Goal: Subscribe to service/newsletter

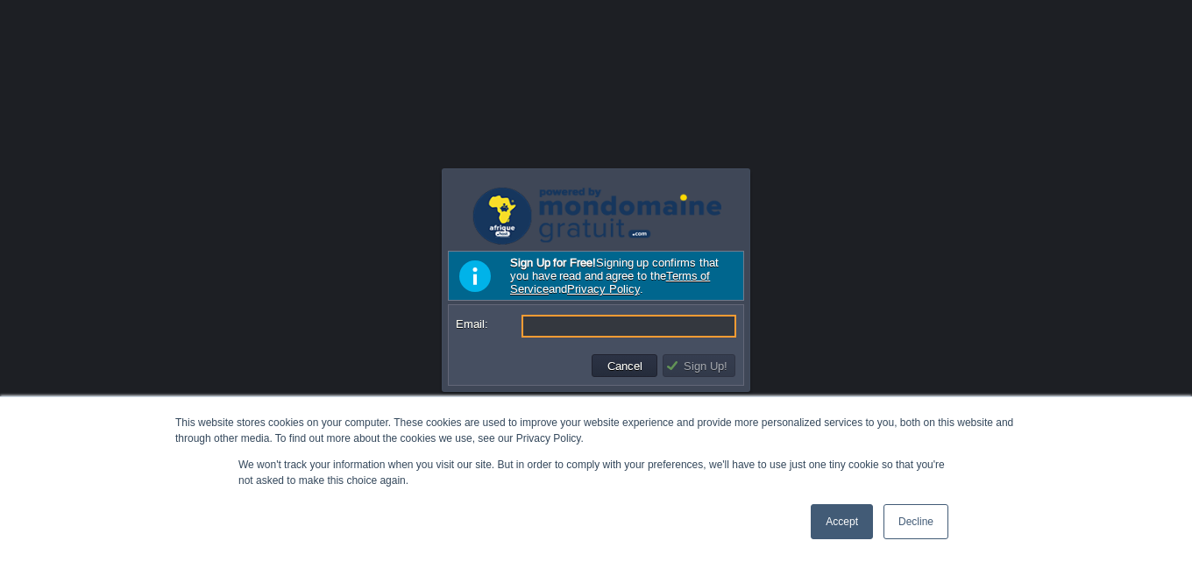
click at [850, 510] on link "Accept" at bounding box center [842, 521] width 62 height 35
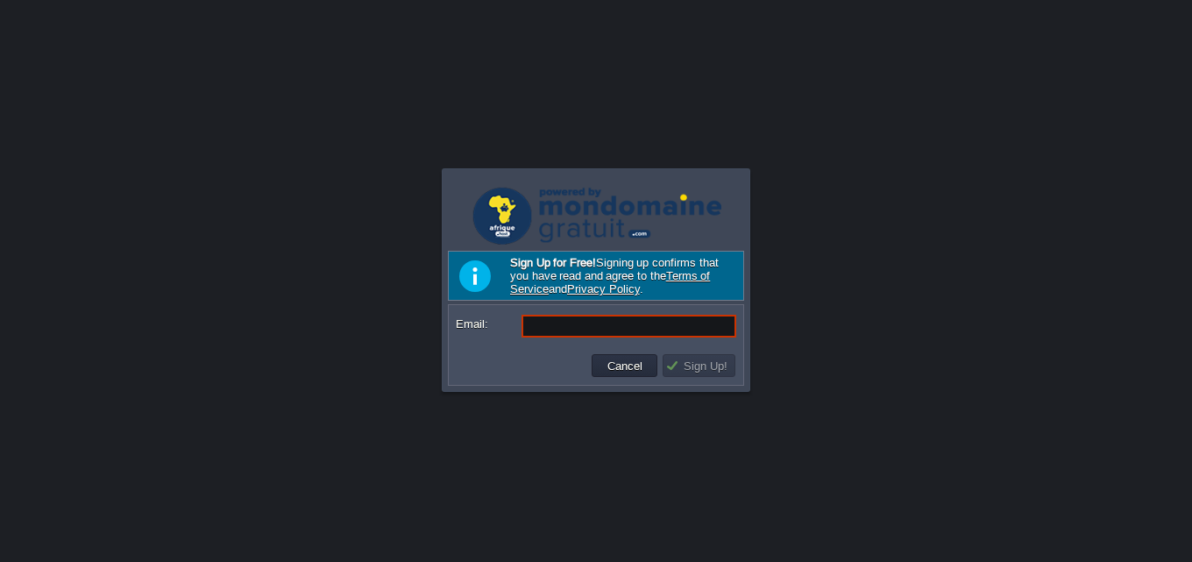
click at [555, 314] on form "Email:" at bounding box center [596, 326] width 293 height 41
click at [557, 316] on form "Email:" at bounding box center [596, 326] width 293 height 41
click at [561, 329] on input "Email:" at bounding box center [629, 326] width 215 height 23
paste input "[EMAIL_ADDRESS][DOMAIN_NAME]"
type input "[EMAIL_ADDRESS][DOMAIN_NAME]"
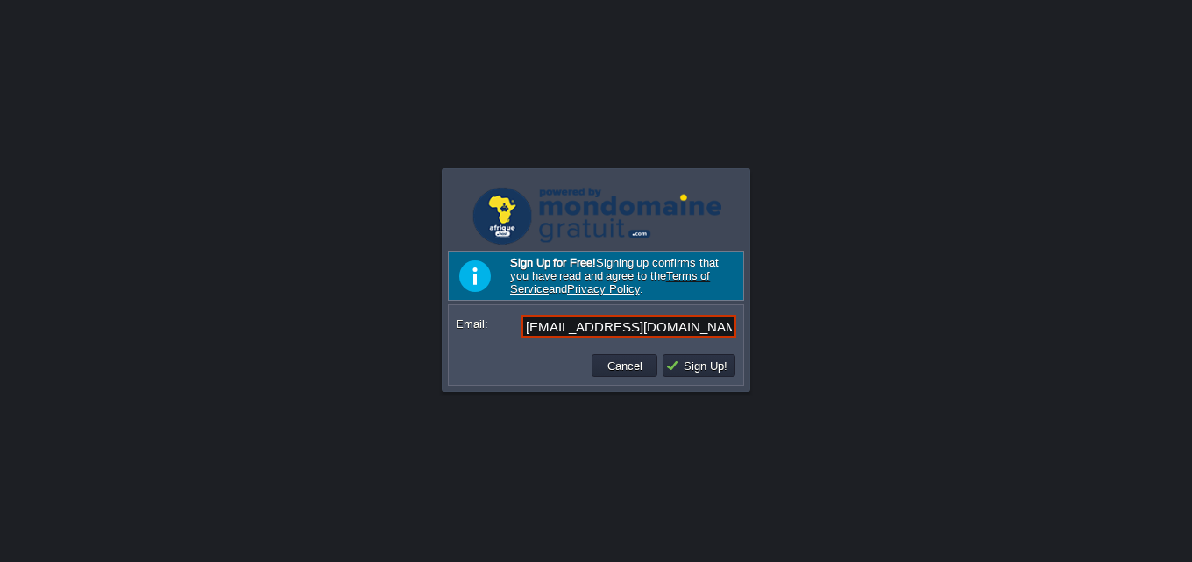
click at [706, 380] on td "Sign Up!" at bounding box center [699, 366] width 78 height 28
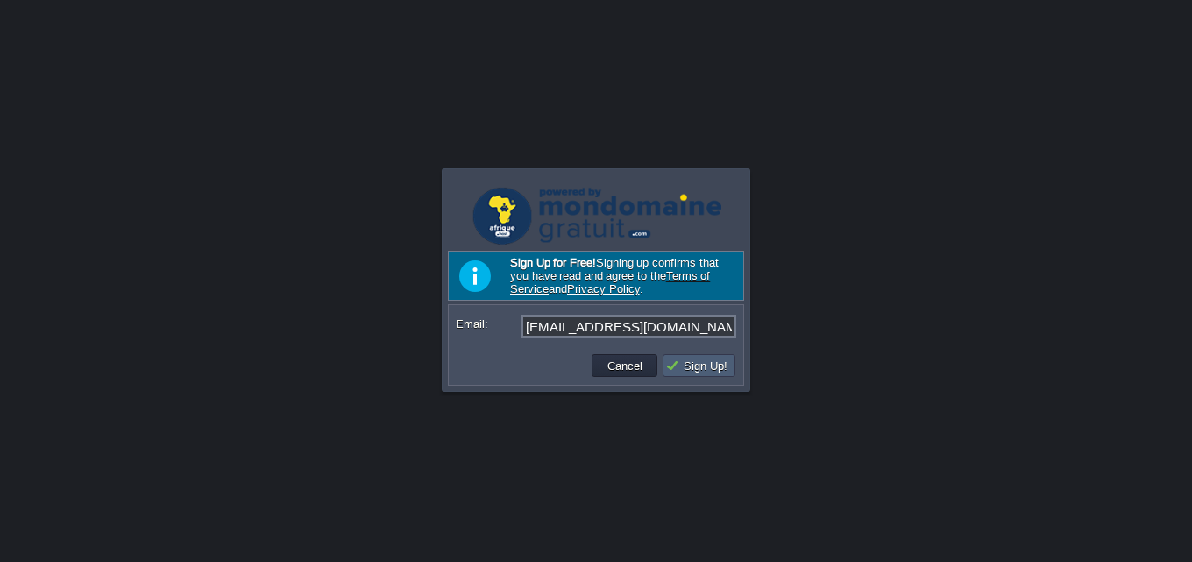
drag, startPoint x: 710, startPoint y: 371, endPoint x: 706, endPoint y: 381, distance: 11.4
click at [706, 371] on button "Sign Up!" at bounding box center [699, 366] width 68 height 16
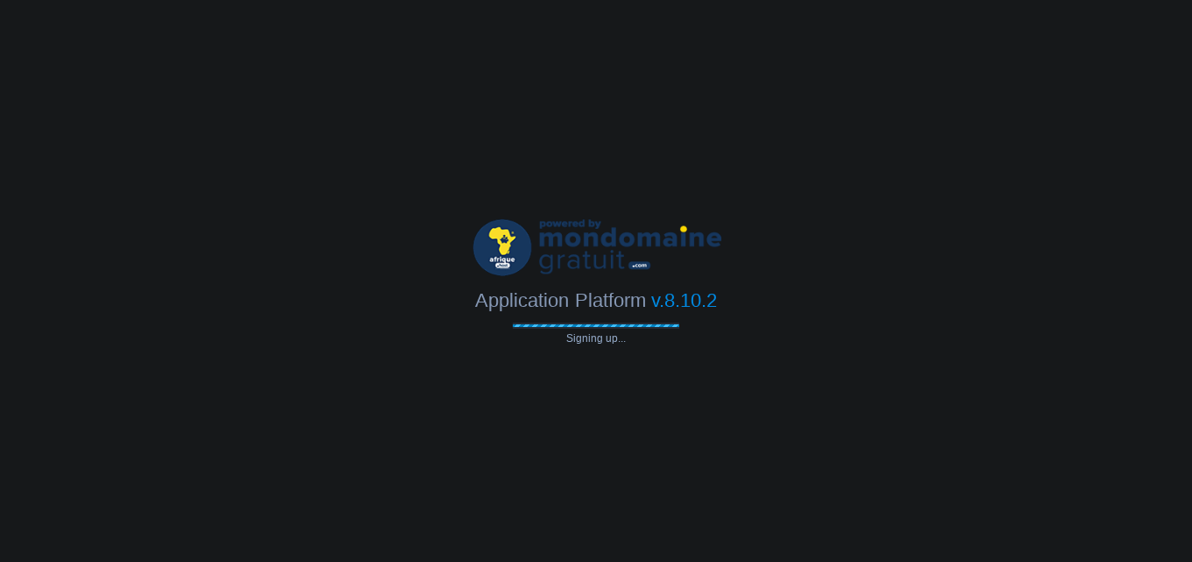
type input "[EMAIL_ADDRESS][DOMAIN_NAME]"
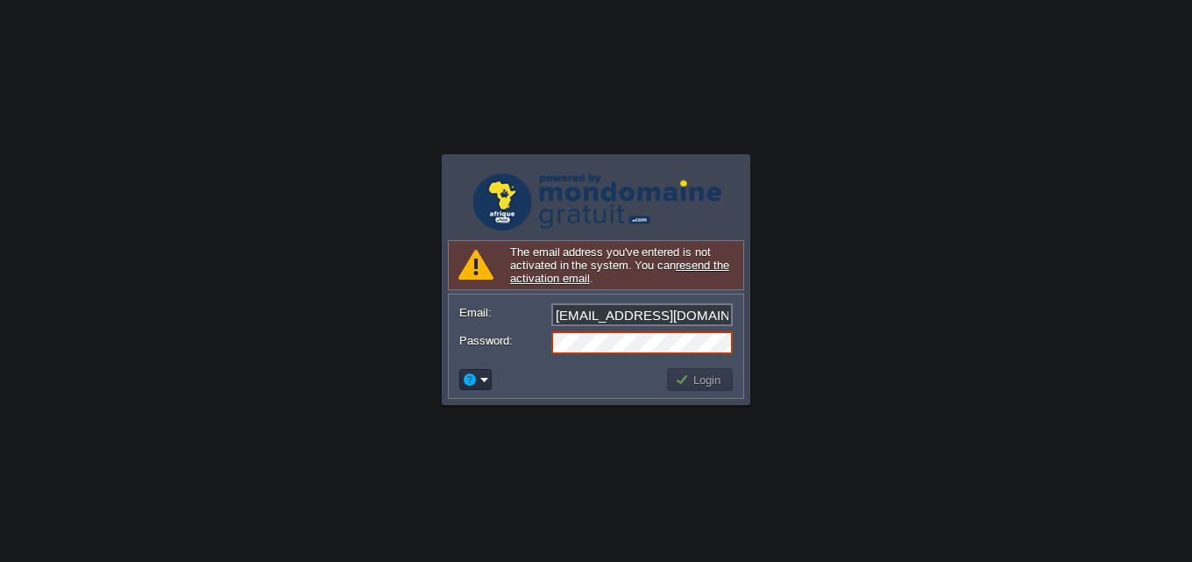
click at [561, 282] on link "resend the activation email" at bounding box center [619, 272] width 219 height 26
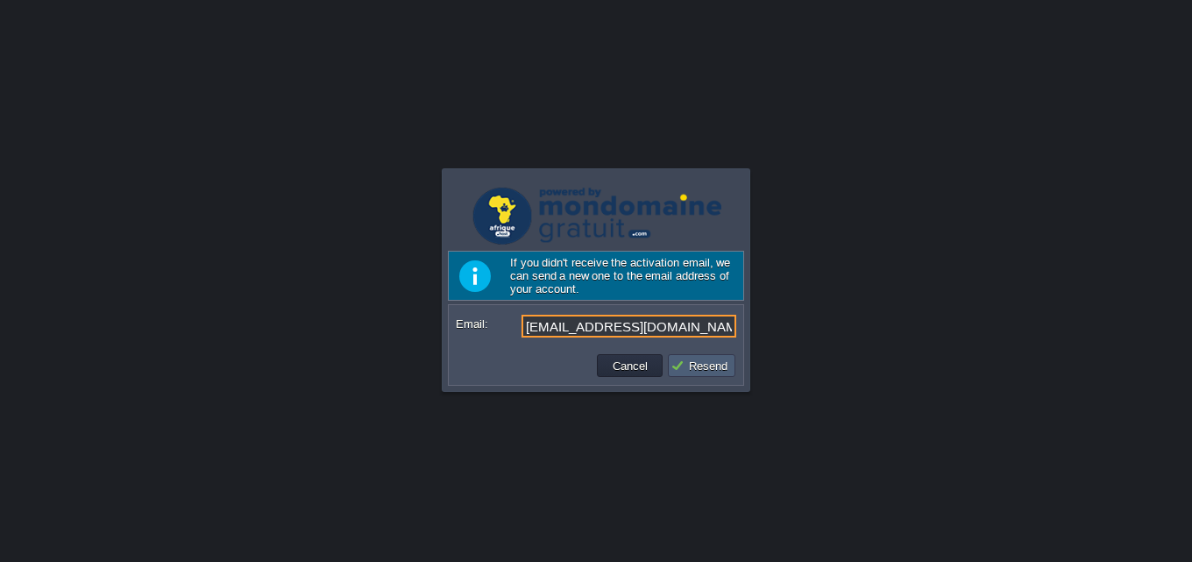
click at [691, 370] on button "Resend" at bounding box center [702, 366] width 62 height 16
